Goal: Task Accomplishment & Management: Complete application form

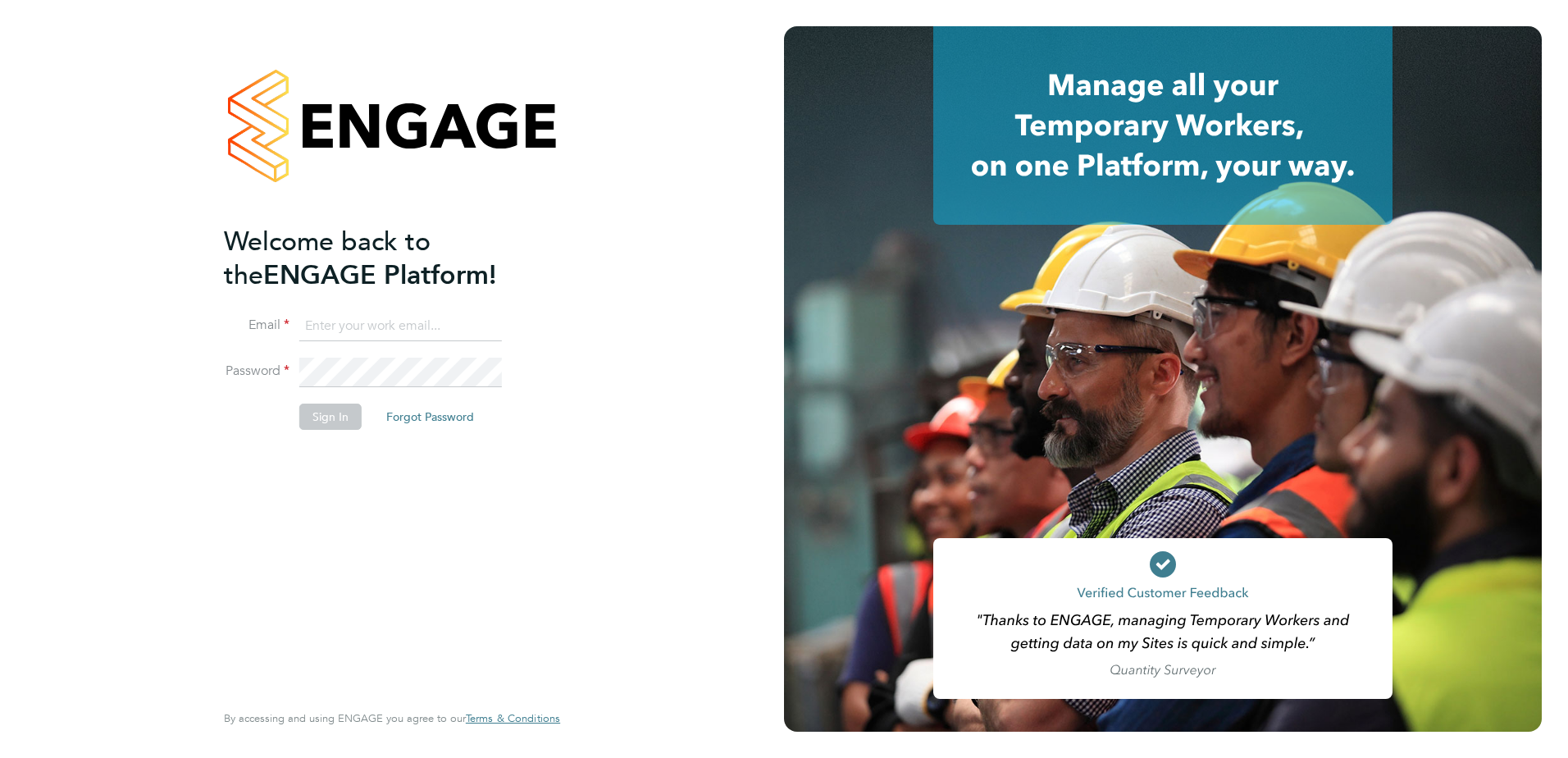
type input "[EMAIL_ADDRESS][DOMAIN_NAME]"
click at [328, 415] on button "Sign In" at bounding box center [330, 416] width 62 height 26
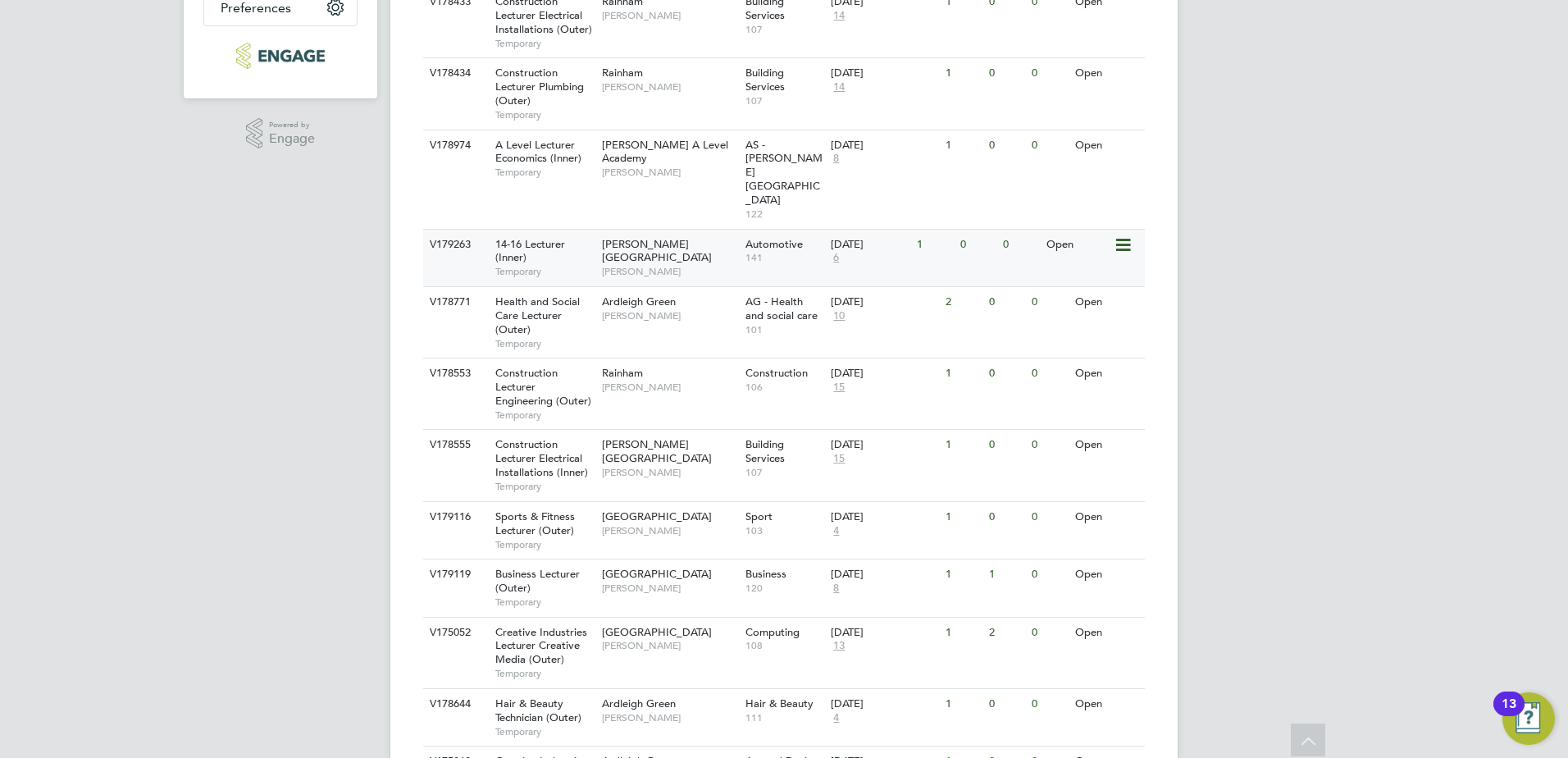
scroll to position [360, 0]
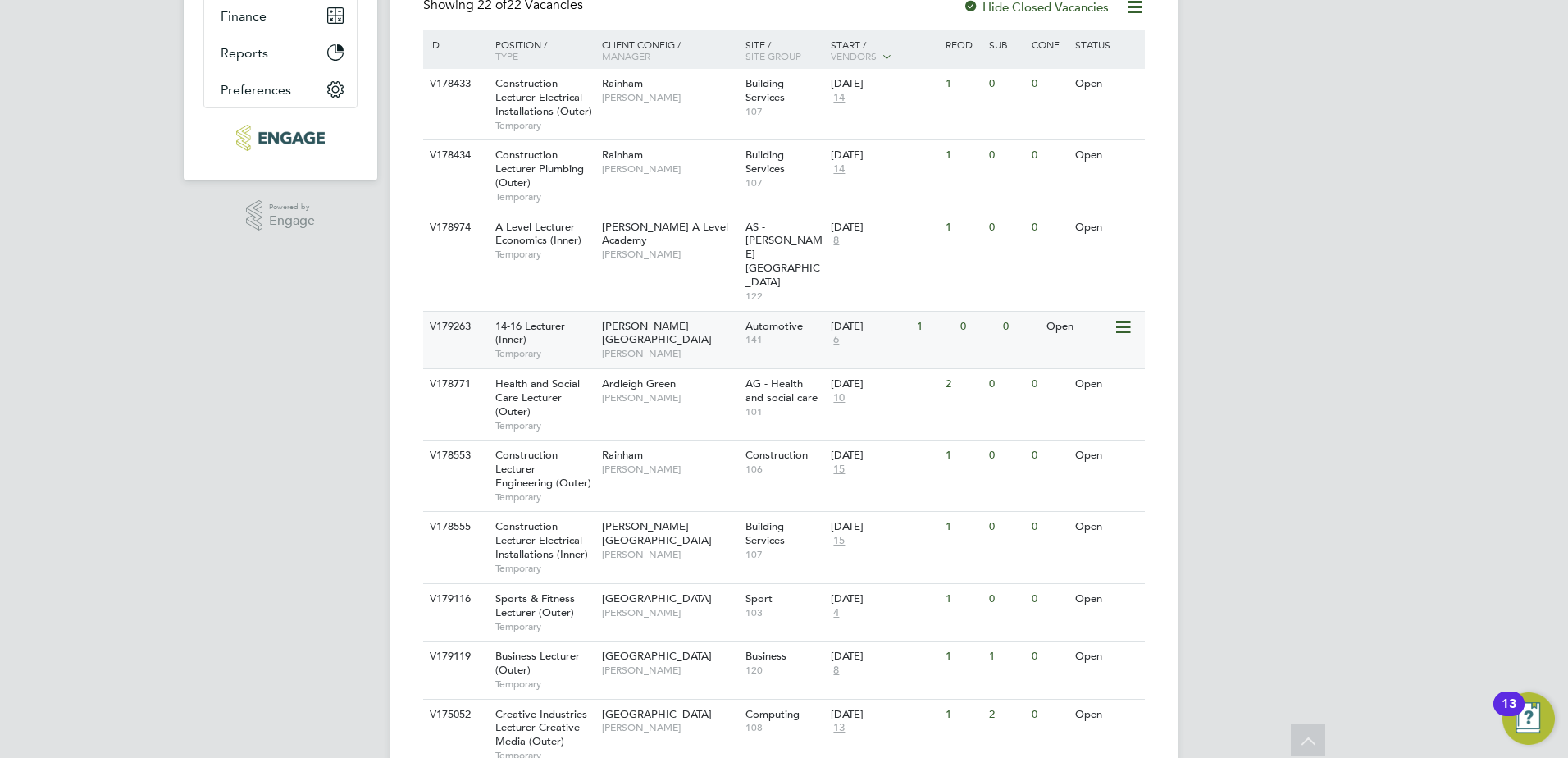
click at [512, 319] on span "14-16 Lecturer (Inner)" at bounding box center [530, 333] width 70 height 28
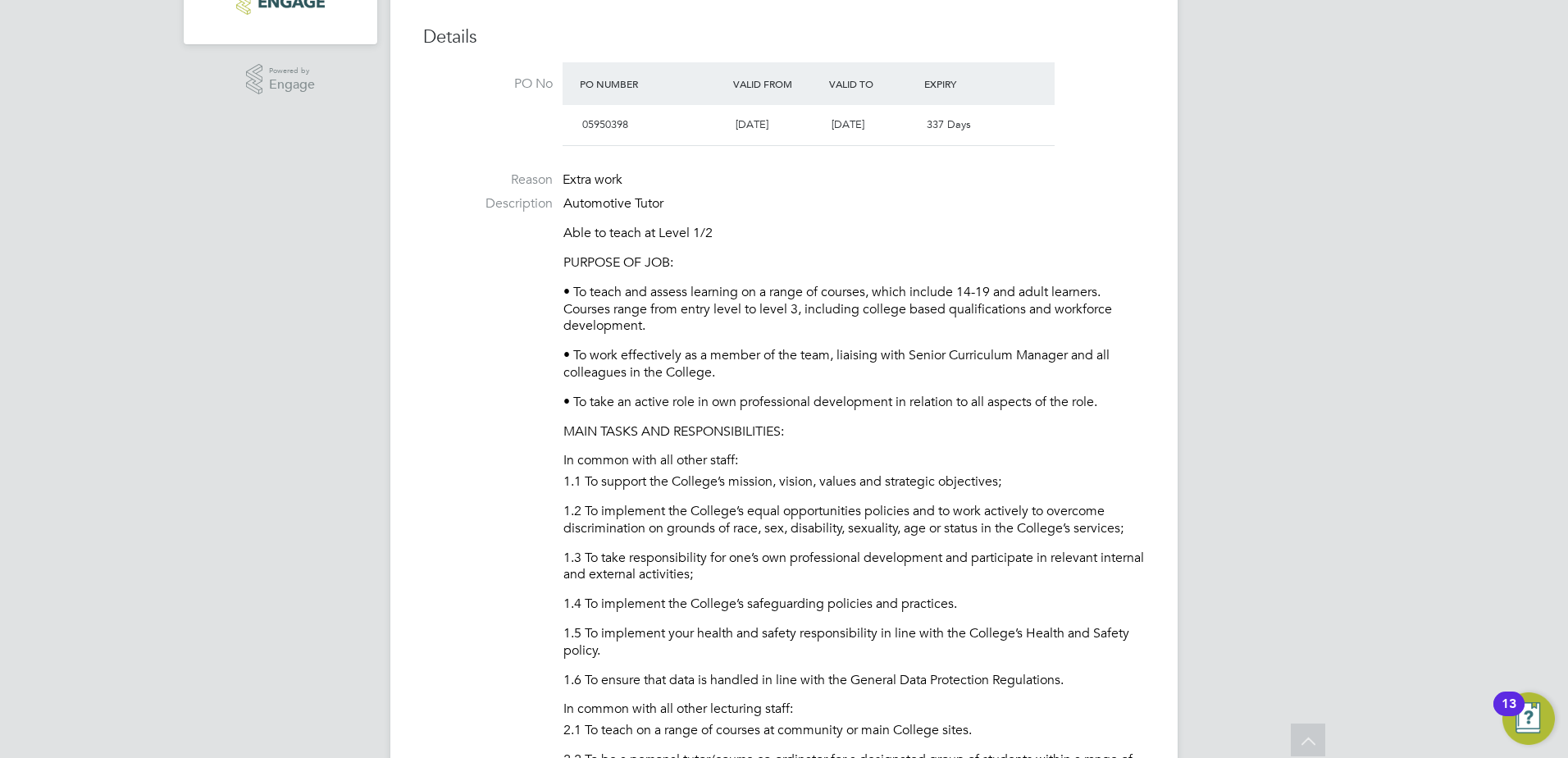
scroll to position [492, 0]
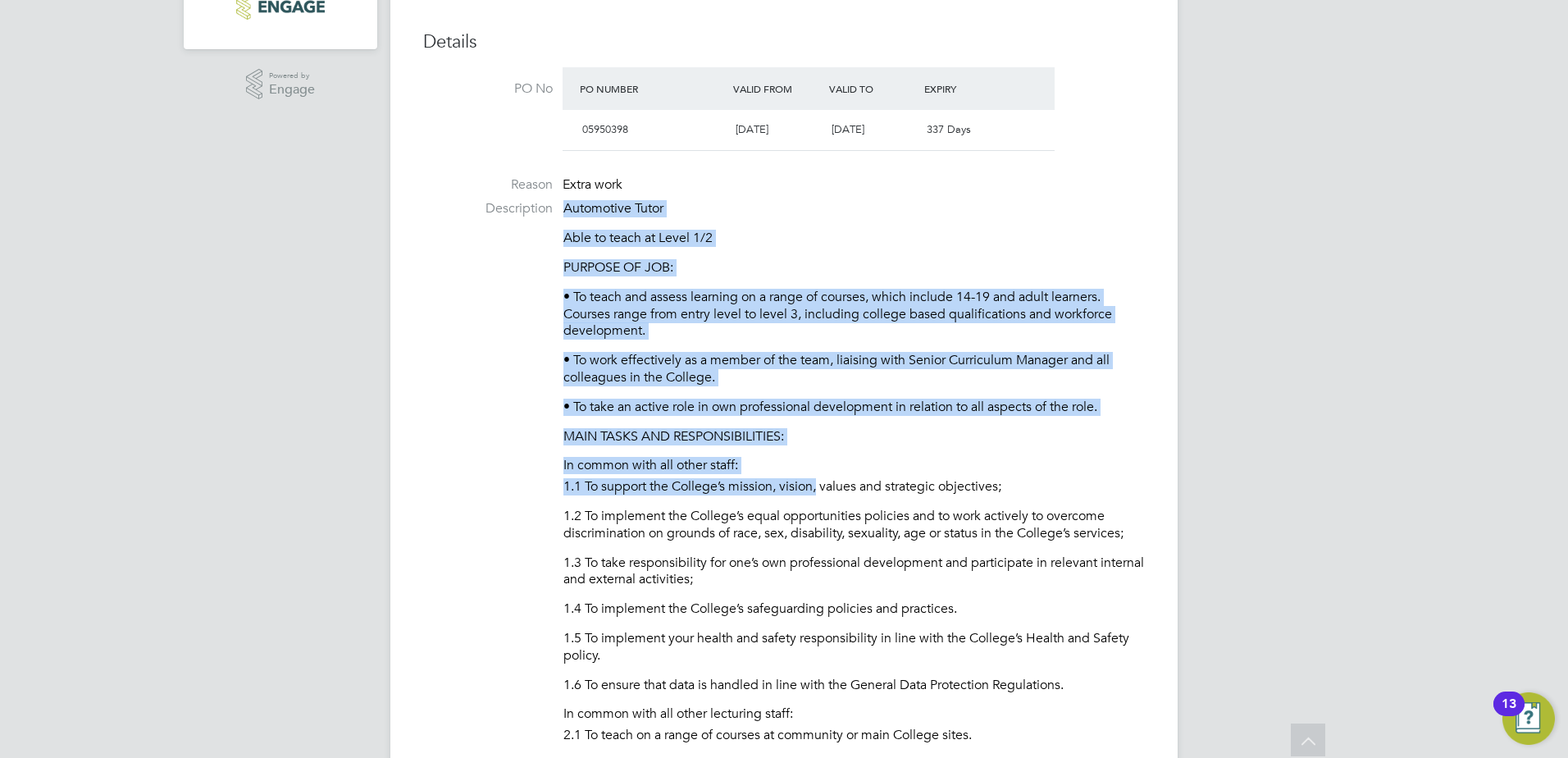
drag, startPoint x: 566, startPoint y: 208, endPoint x: 821, endPoint y: 486, distance: 377.2
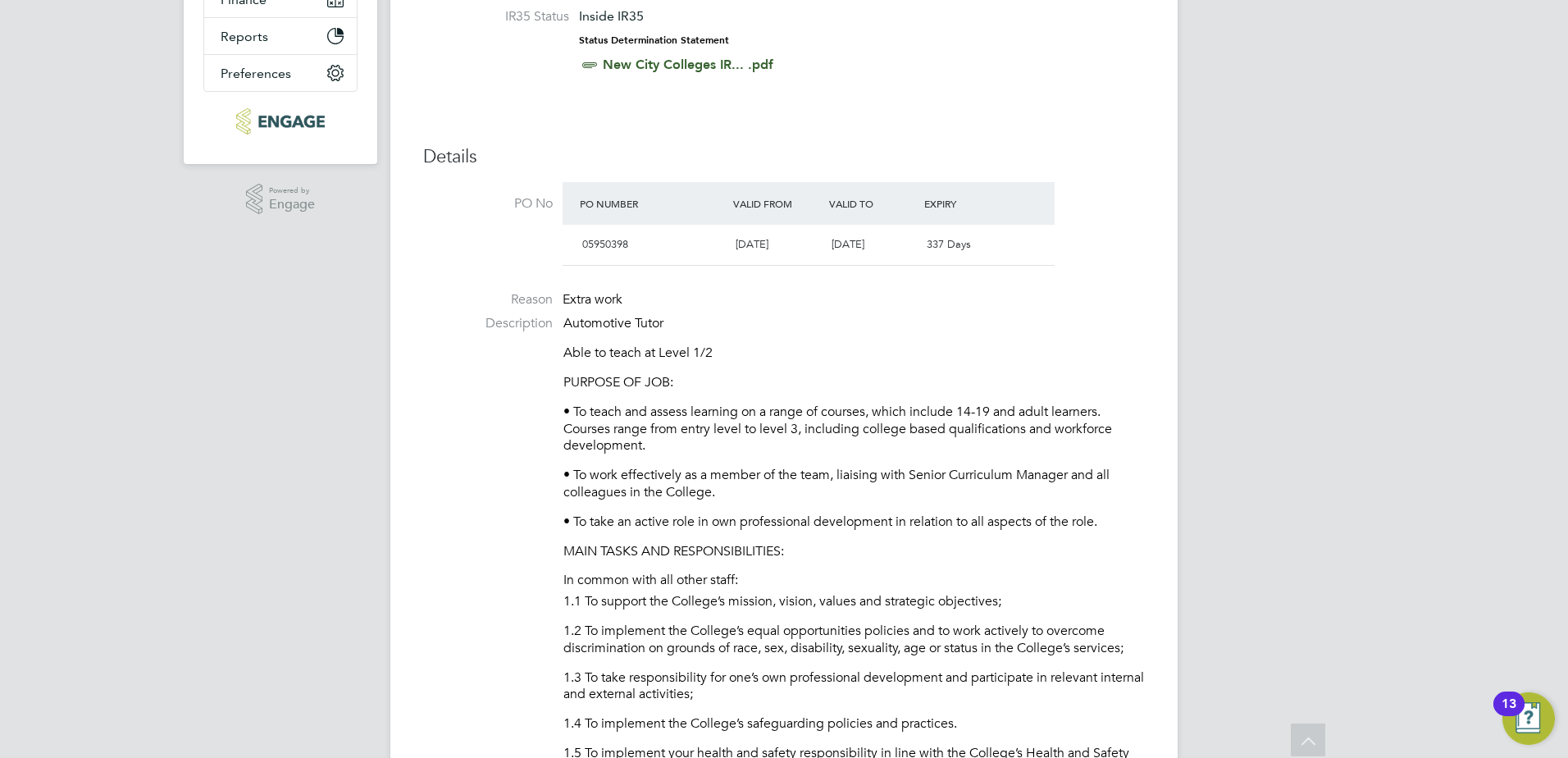
scroll to position [0, 0]
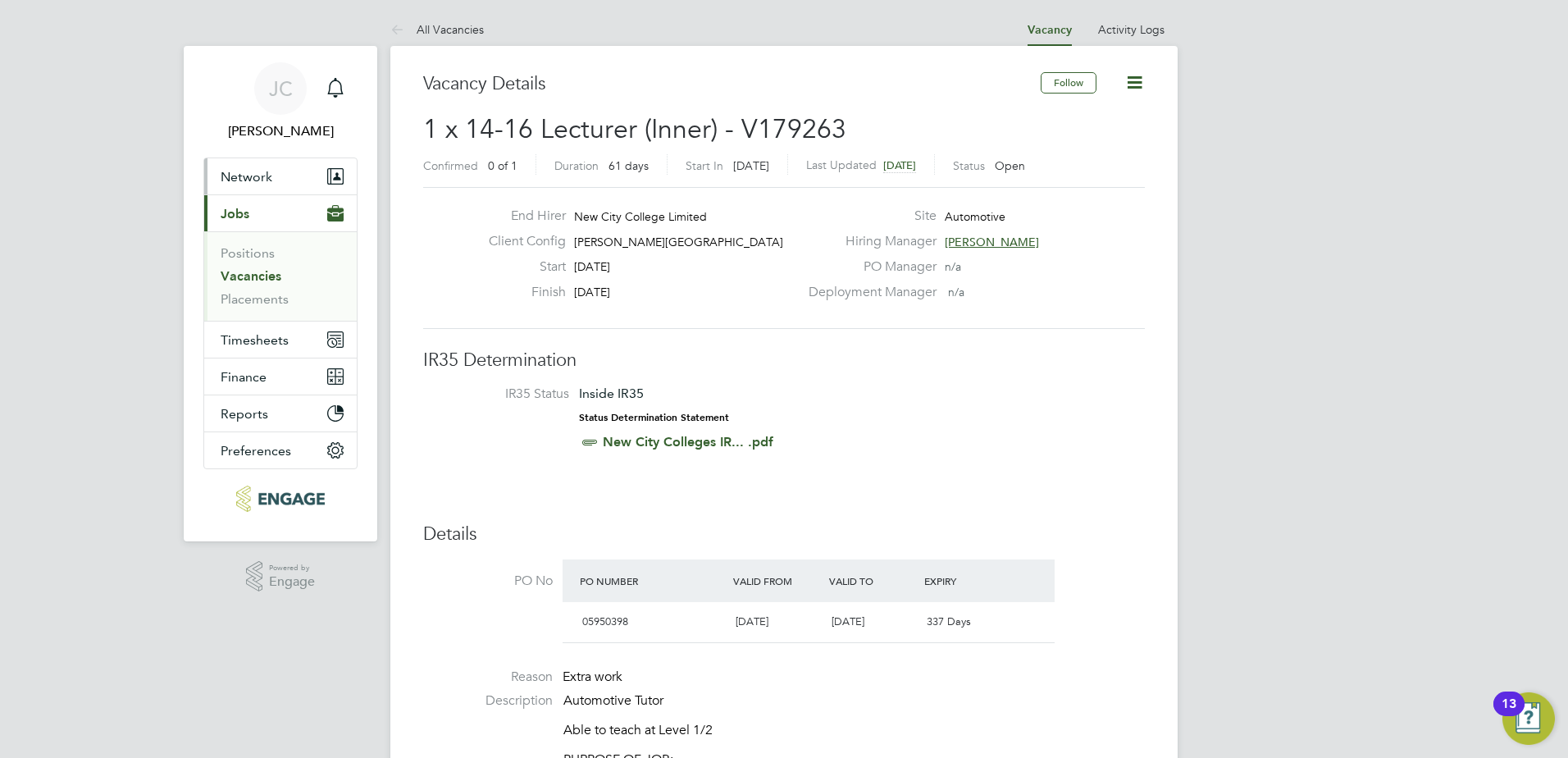
click at [293, 165] on button "Network" at bounding box center [280, 176] width 153 height 36
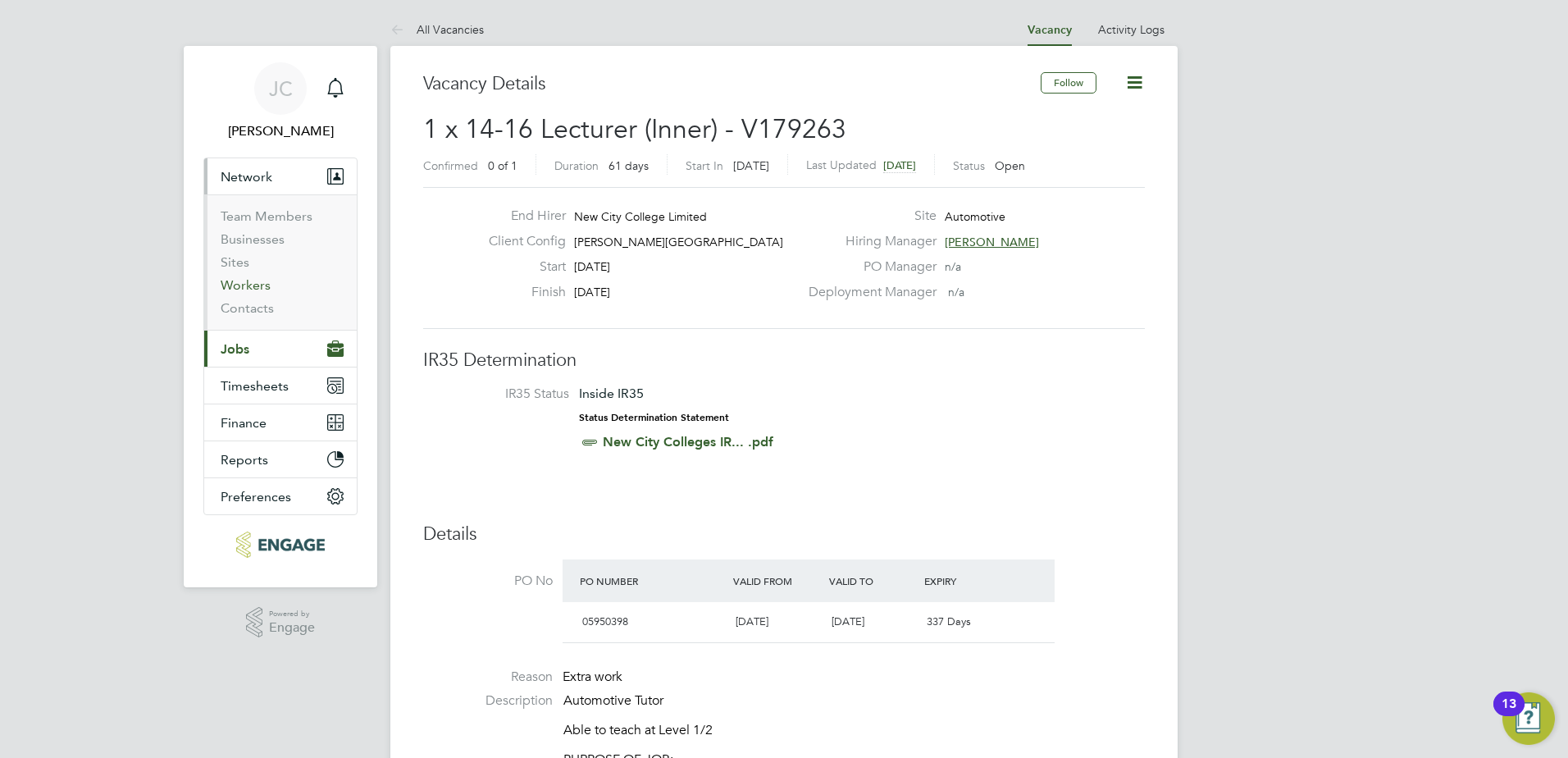
click at [254, 285] on link "Workers" at bounding box center [246, 285] width 50 height 16
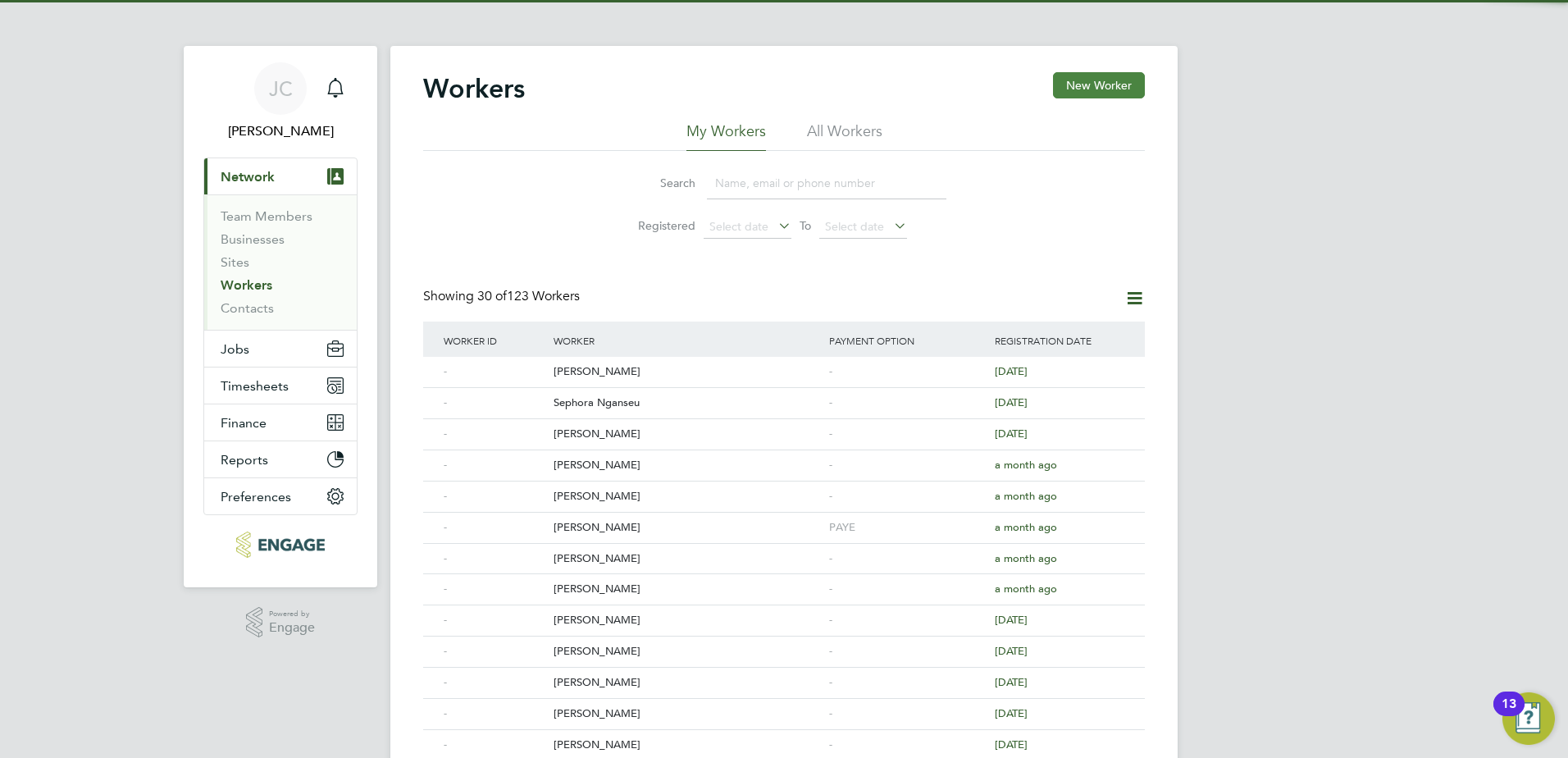
click at [1108, 93] on button "New Worker" at bounding box center [1099, 85] width 92 height 26
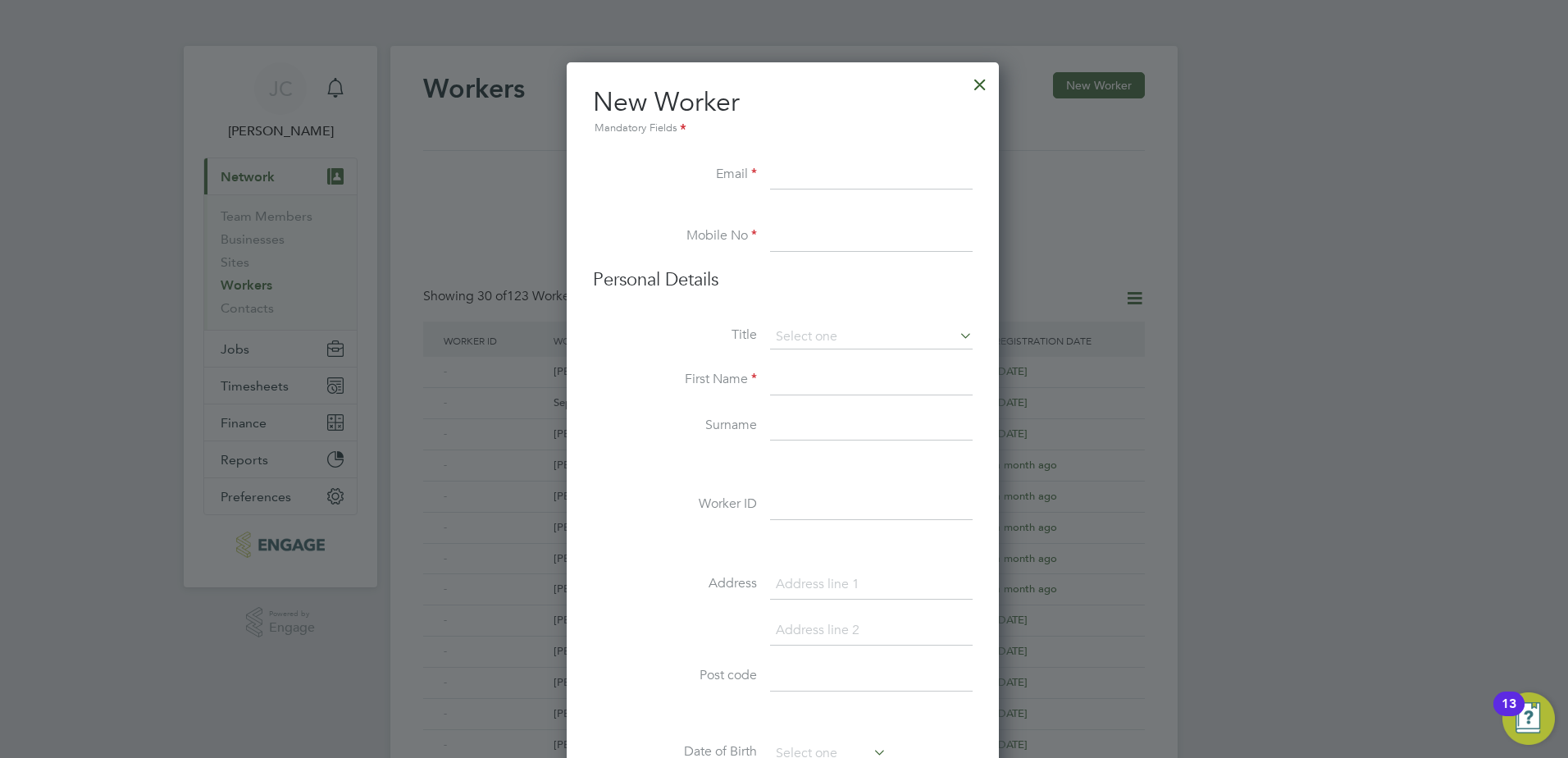
scroll to position [1396, 435]
paste input "mzeinelabdeen@yahoo.com"
type input "mzeinelabdeen@yahoo.com"
click at [779, 237] on input at bounding box center [871, 237] width 202 height 30
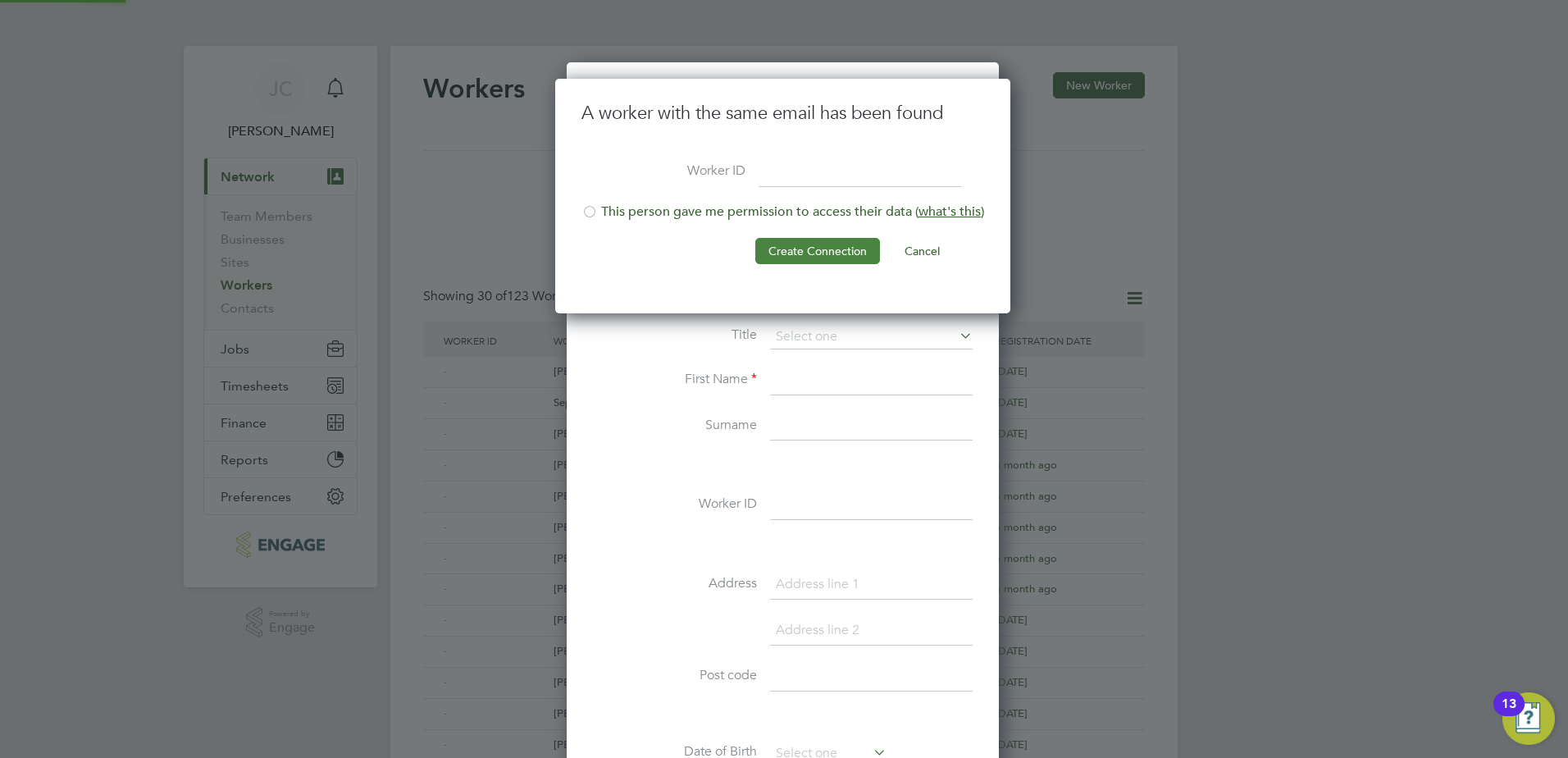
scroll to position [236, 457]
click at [939, 255] on button "Cancel" at bounding box center [922, 250] width 61 height 26
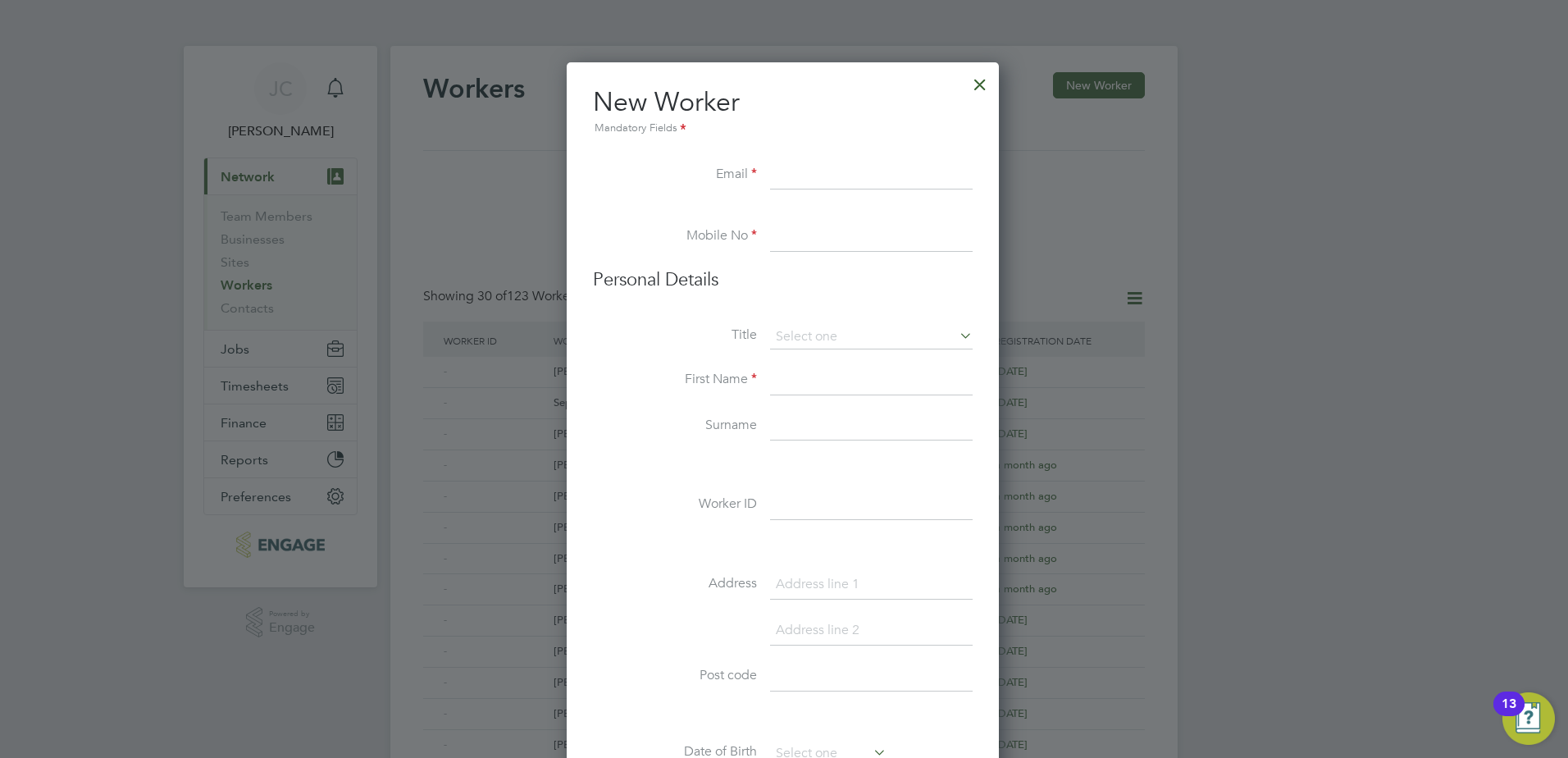
click at [987, 79] on div at bounding box center [980, 80] width 30 height 30
